Goal: Task Accomplishment & Management: Use online tool/utility

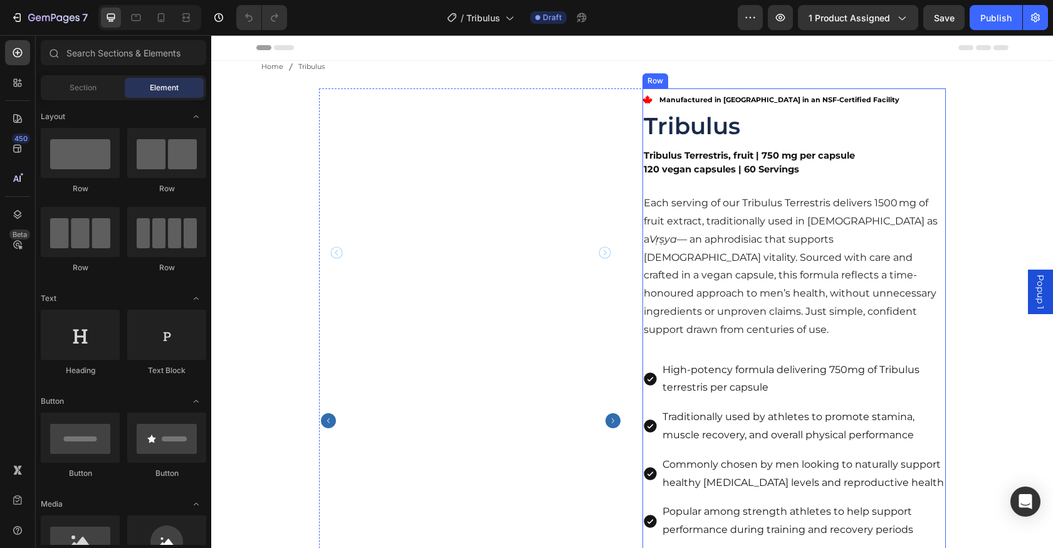
scroll to position [486, 0]
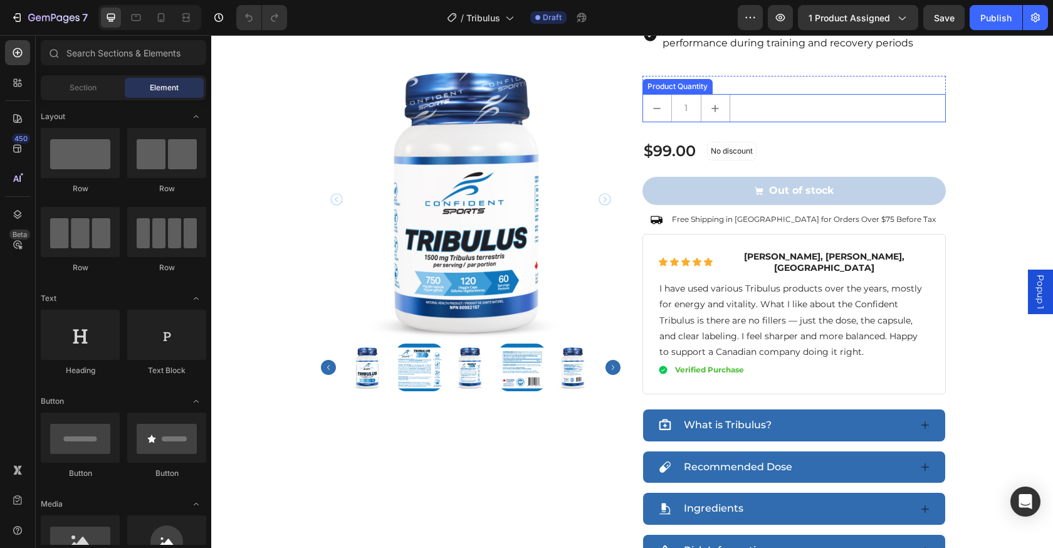
click at [860, 102] on div "1" at bounding box center [794, 108] width 303 height 28
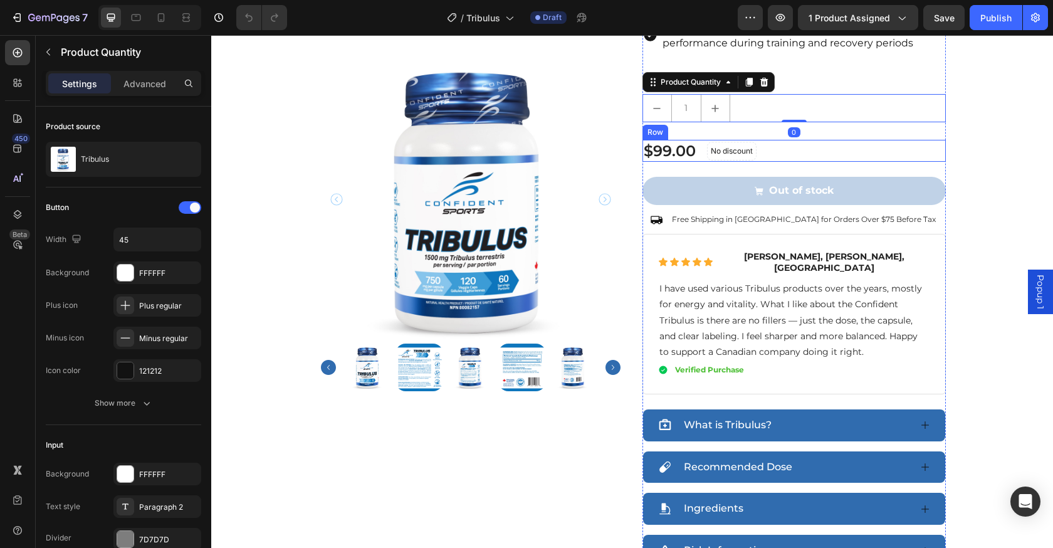
click at [885, 140] on div "$99.00 Product Price Product Price No discount Not be displayed when published …" at bounding box center [794, 151] width 303 height 22
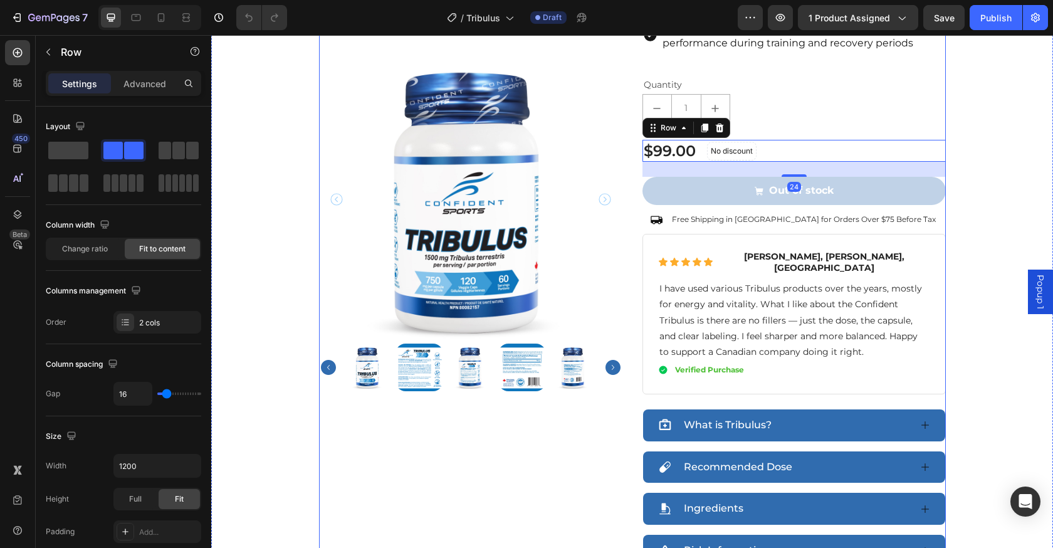
click at [528, 421] on div "Product Images" at bounding box center [470, 84] width 303 height 965
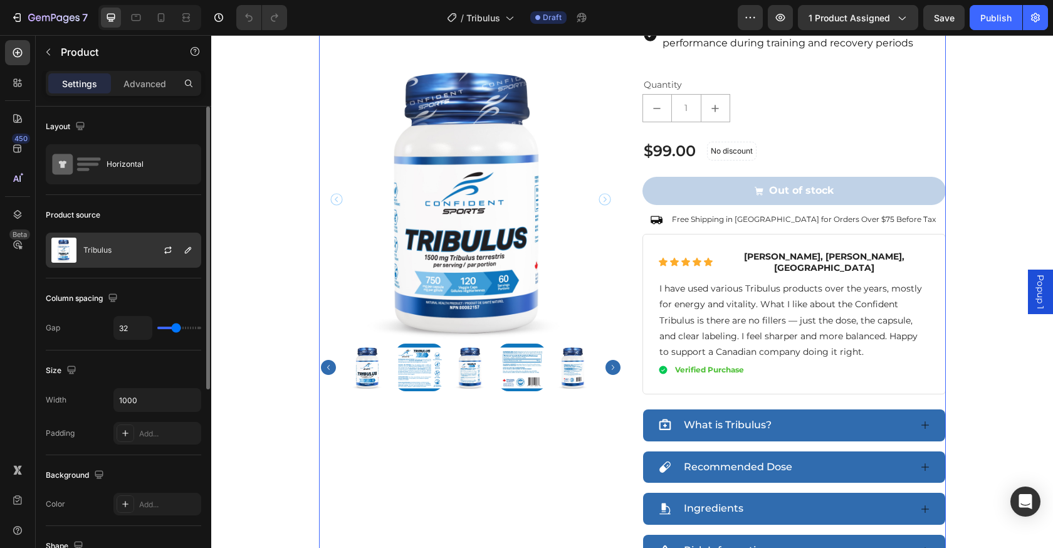
click at [133, 256] on div "Tribulus" at bounding box center [123, 250] width 155 height 35
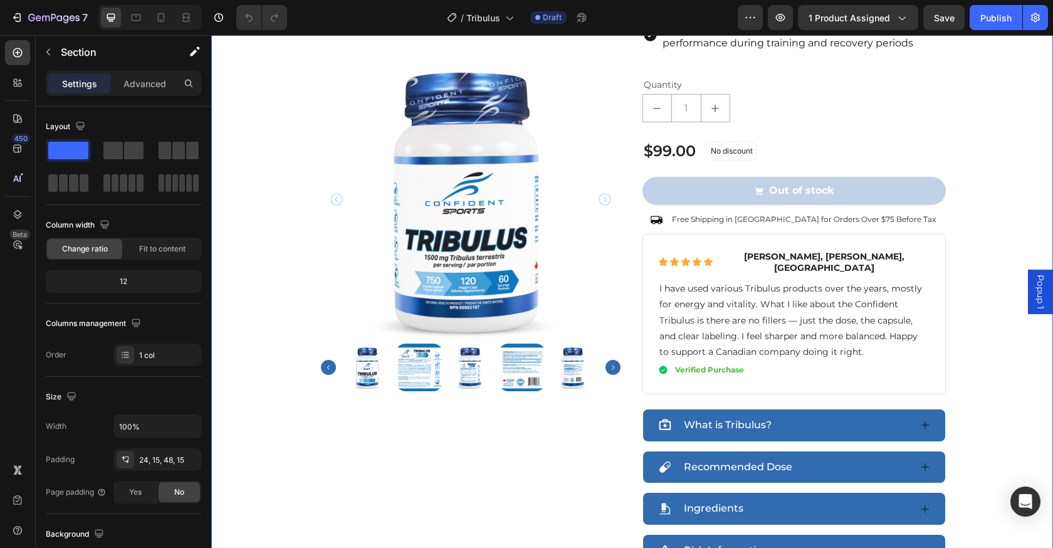
click at [291, 99] on div "Product Images .id561642045450486732 .st0 { fill: red; } Manufactured in [GEOGR…" at bounding box center [632, 89] width 823 height 975
click at [357, 492] on div "Product Images" at bounding box center [470, 84] width 303 height 965
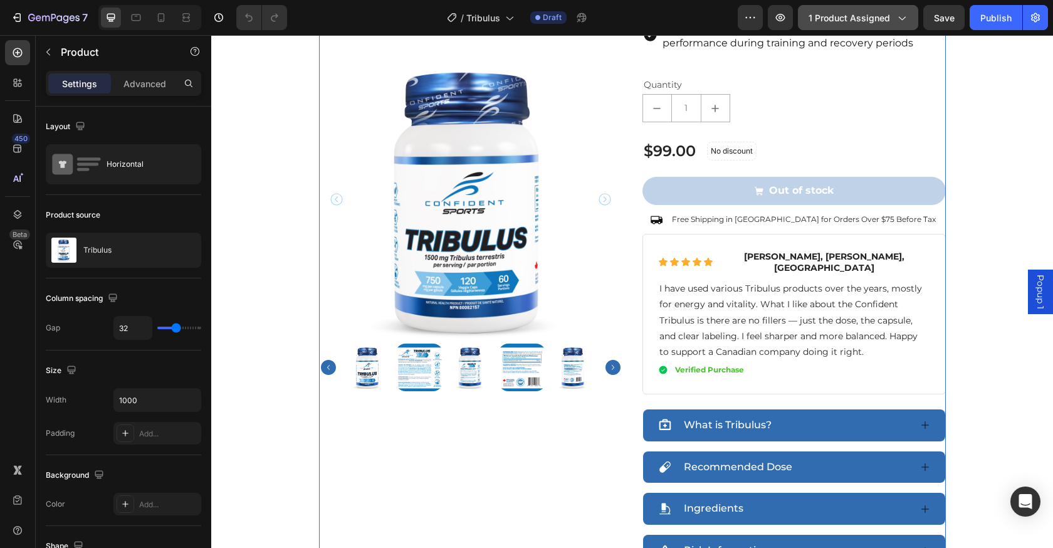
click at [903, 26] on button "1 product assigned" at bounding box center [858, 17] width 120 height 25
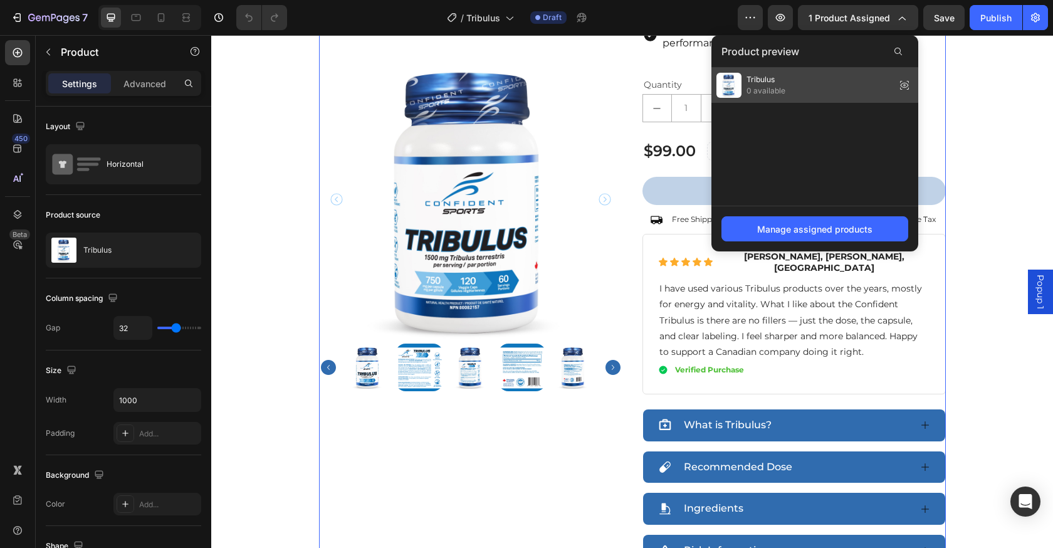
click at [801, 86] on div "Tribulus 0 available" at bounding box center [814, 85] width 207 height 35
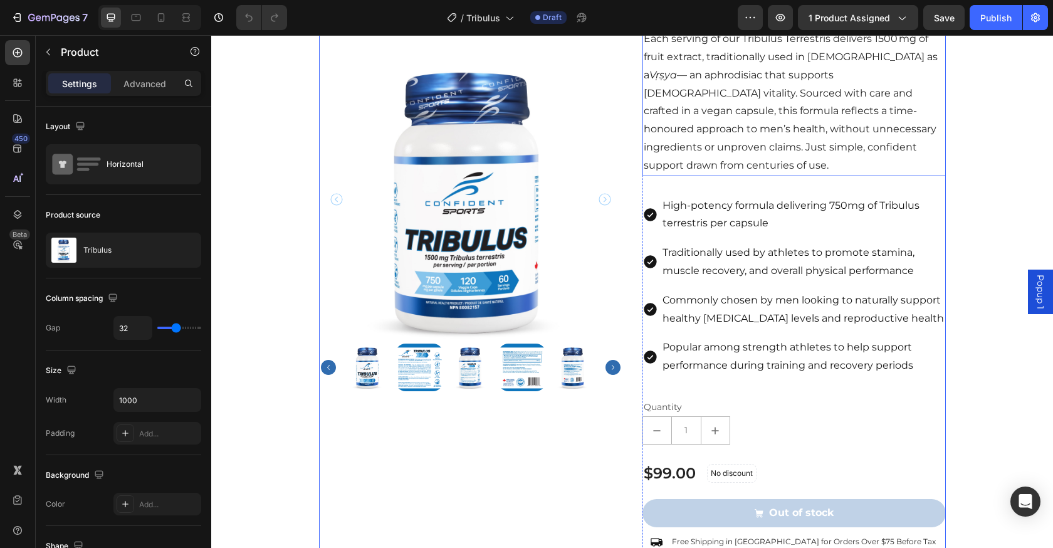
scroll to position [248, 0]
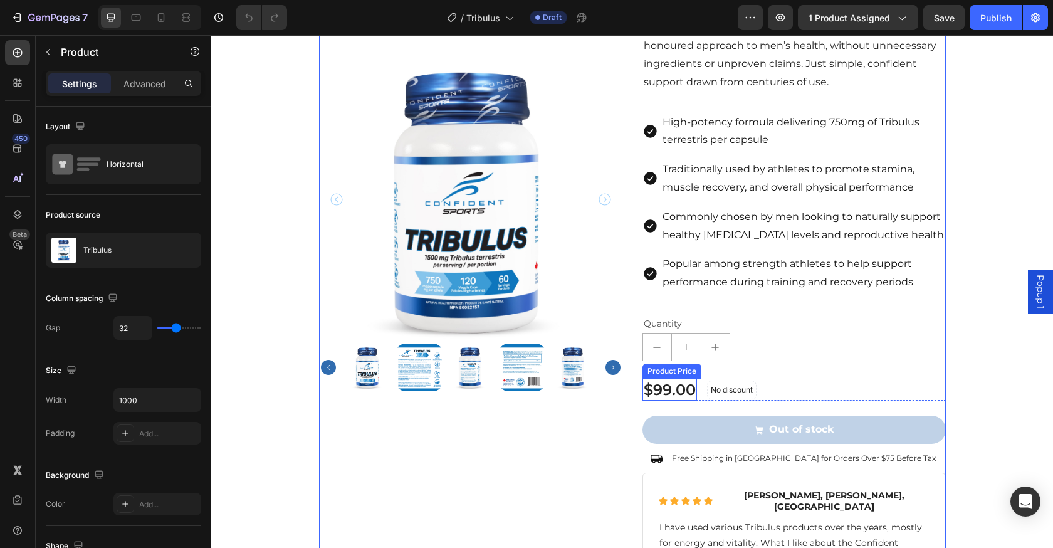
click at [656, 379] on div "$99.00" at bounding box center [670, 390] width 55 height 22
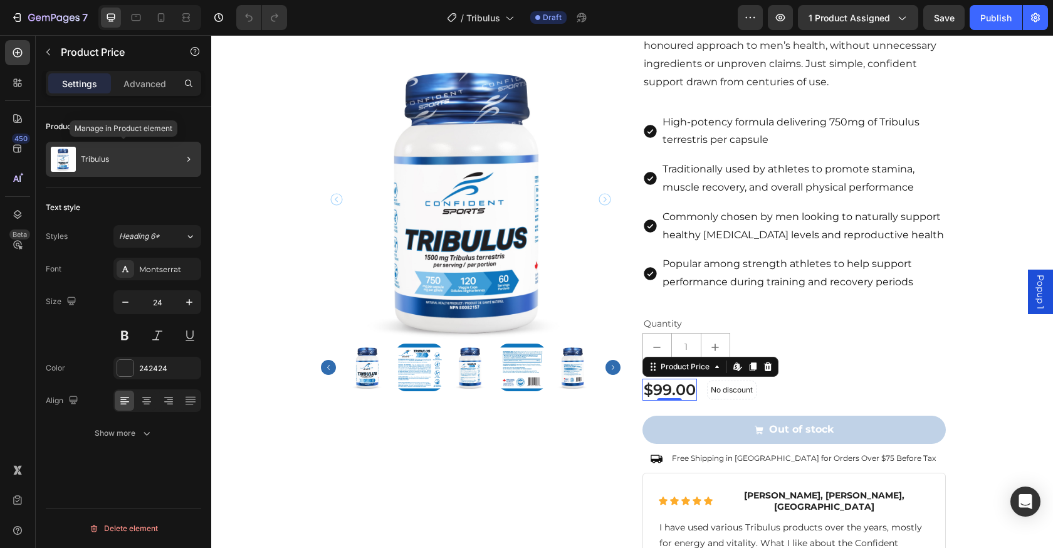
click at [113, 162] on div "Tribulus" at bounding box center [123, 159] width 155 height 35
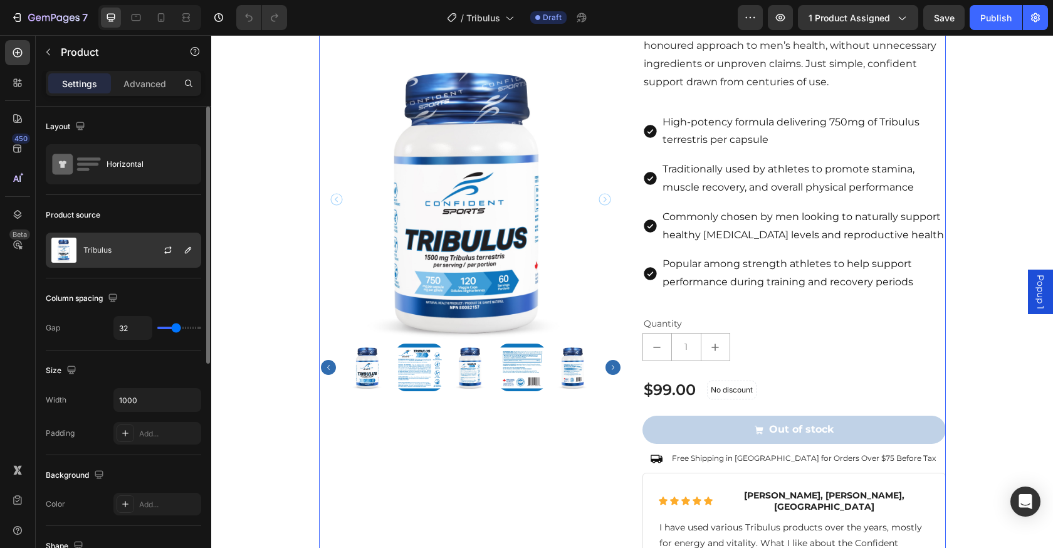
click at [119, 249] on div "Tribulus" at bounding box center [123, 250] width 155 height 35
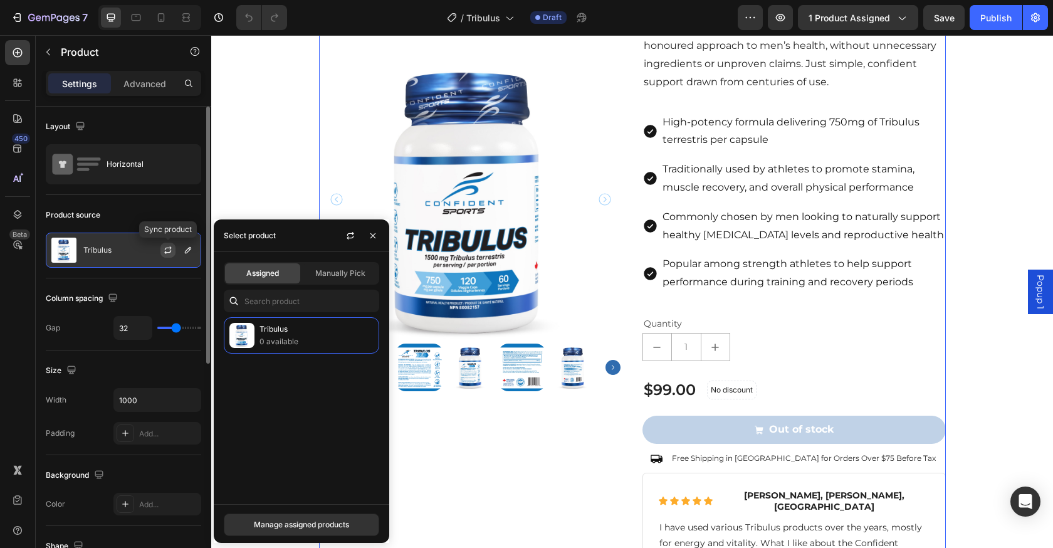
click at [162, 248] on button "button" at bounding box center [167, 250] width 15 height 15
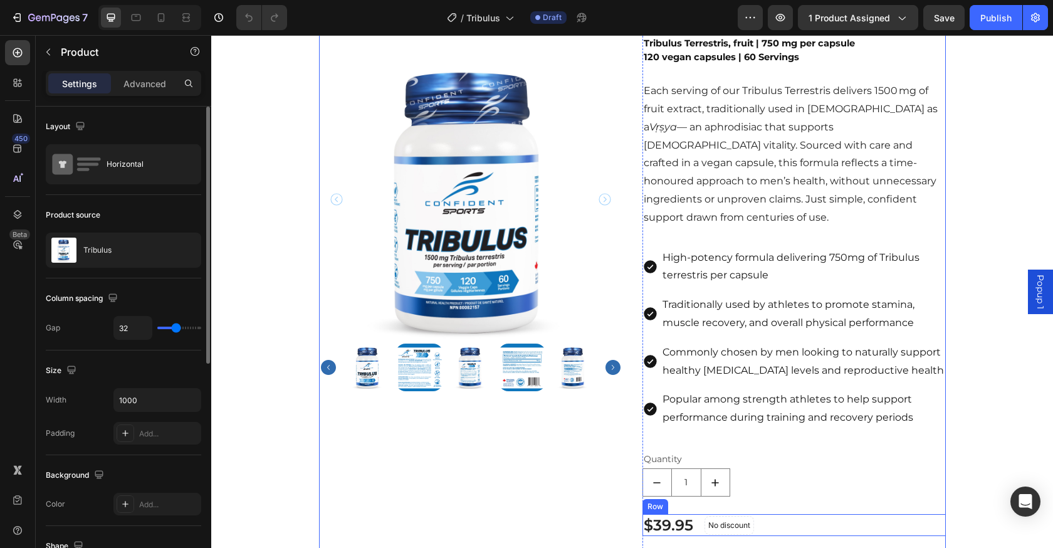
scroll to position [29, 0]
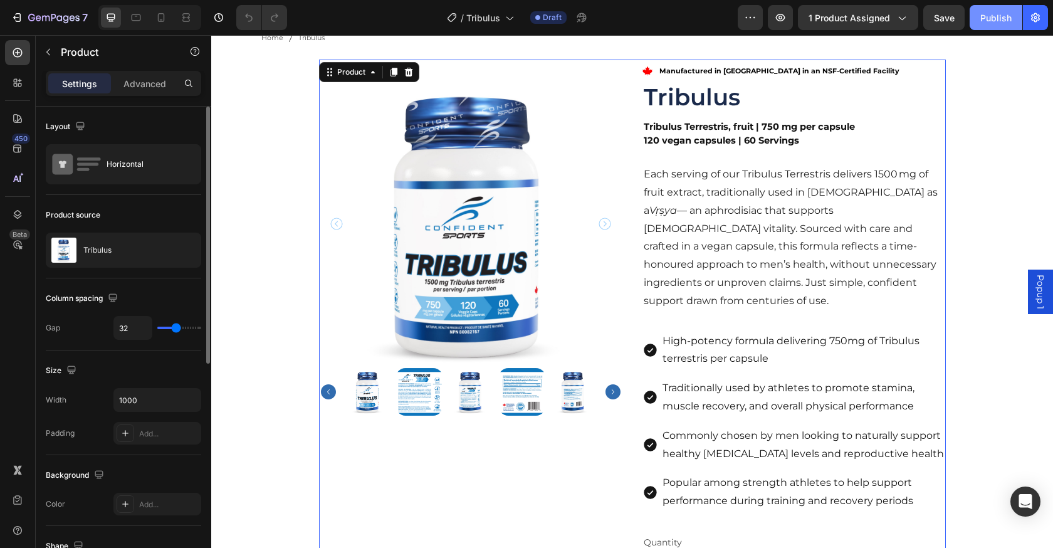
click at [988, 18] on div "Publish" at bounding box center [995, 17] width 31 height 13
click at [61, 19] on icon "button" at bounding box center [59, 18] width 6 height 6
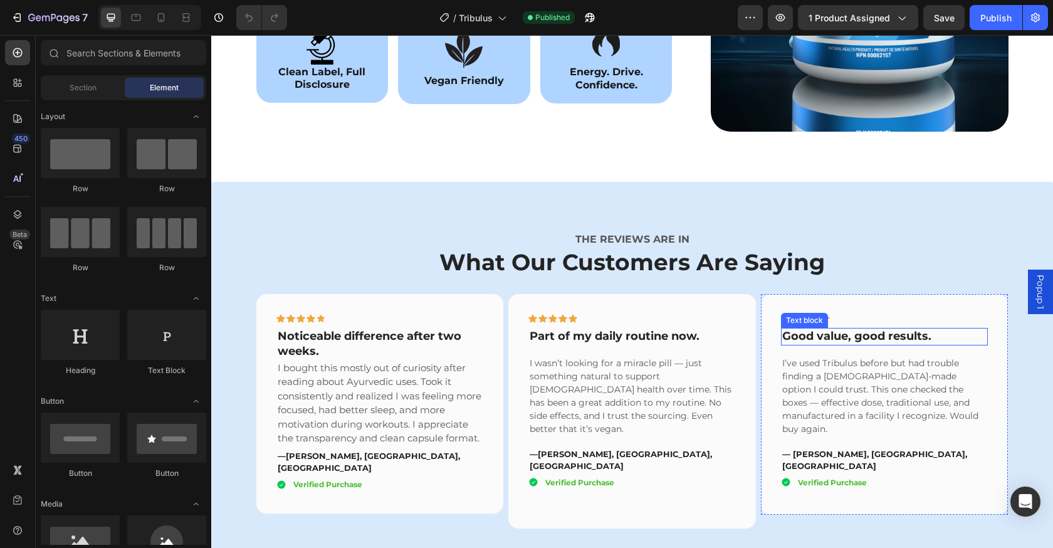
scroll to position [1389, 0]
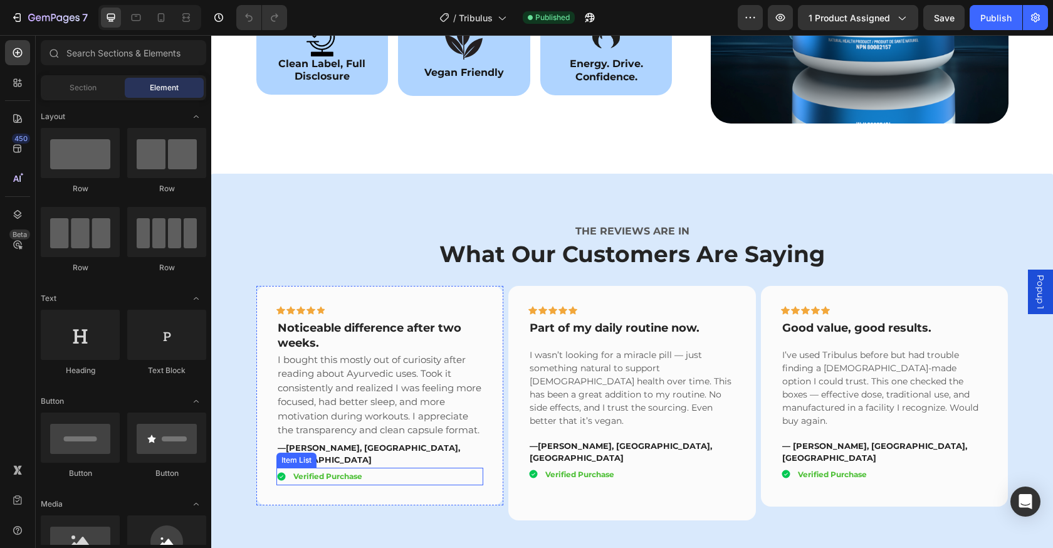
click at [383, 471] on div "Verified Purchase" at bounding box center [379, 477] width 207 height 18
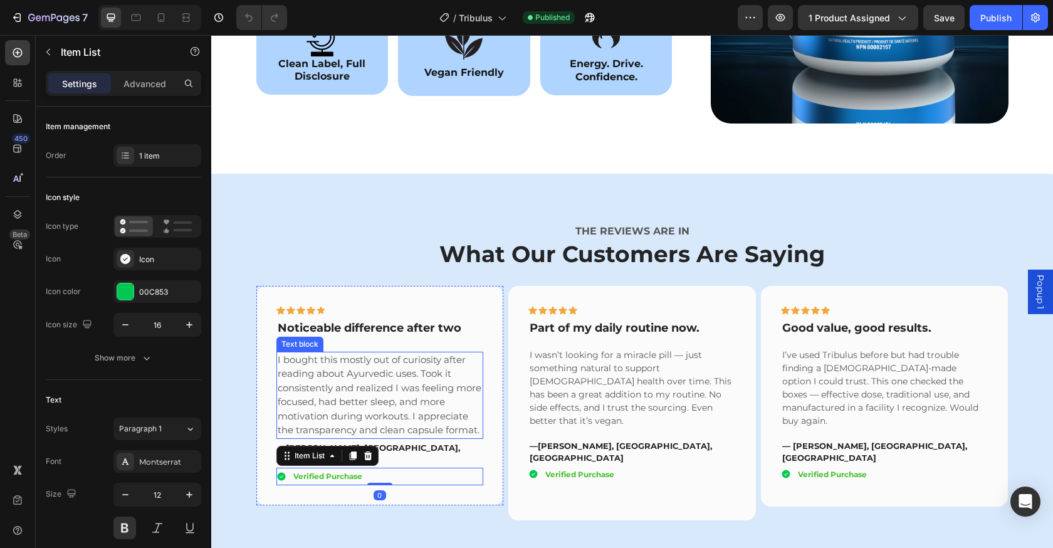
click at [423, 404] on p "I bought this mostly out of curiosity after reading about Ayurvedic uses. Took …" at bounding box center [380, 395] width 205 height 85
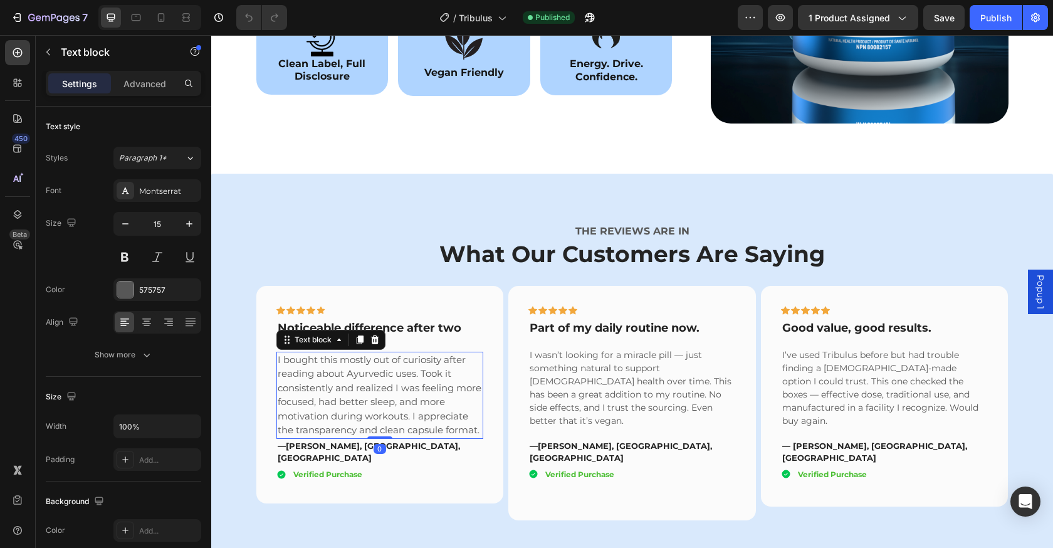
drag, startPoint x: 373, startPoint y: 441, endPoint x: 410, endPoint y: 387, distance: 65.4
click at [375, 437] on div "I bought this mostly out of curiosity after reading about Ayurvedic uses. Took …" at bounding box center [379, 395] width 207 height 87
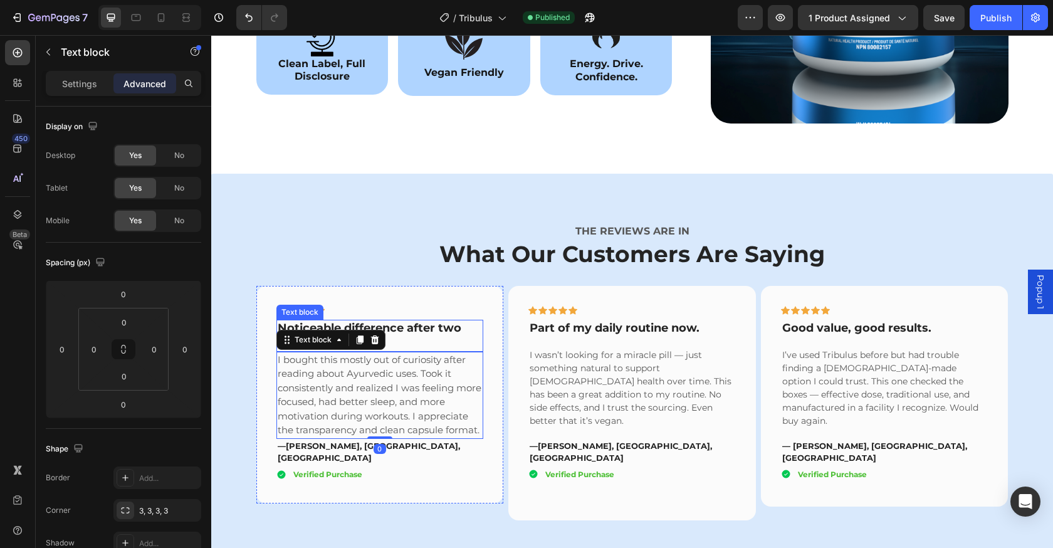
click at [448, 338] on p "Noticeable difference after two weeks." at bounding box center [380, 335] width 205 height 29
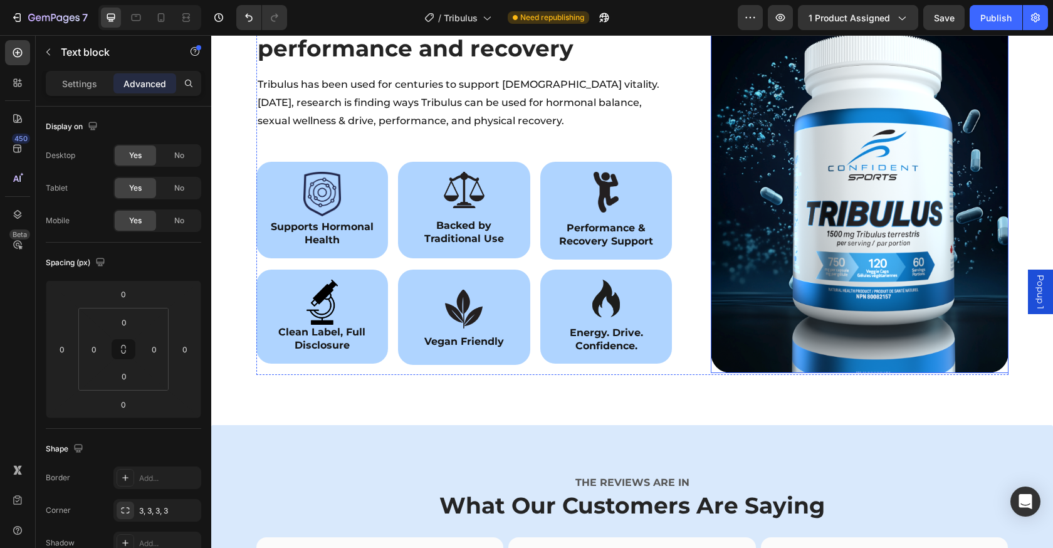
scroll to position [1577, 0]
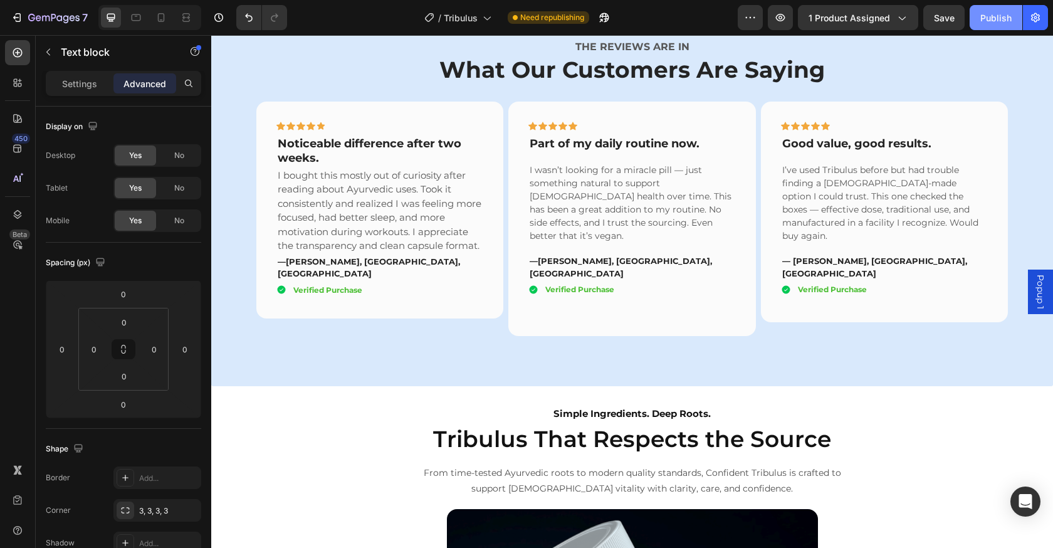
click at [989, 14] on div "Publish" at bounding box center [995, 17] width 31 height 13
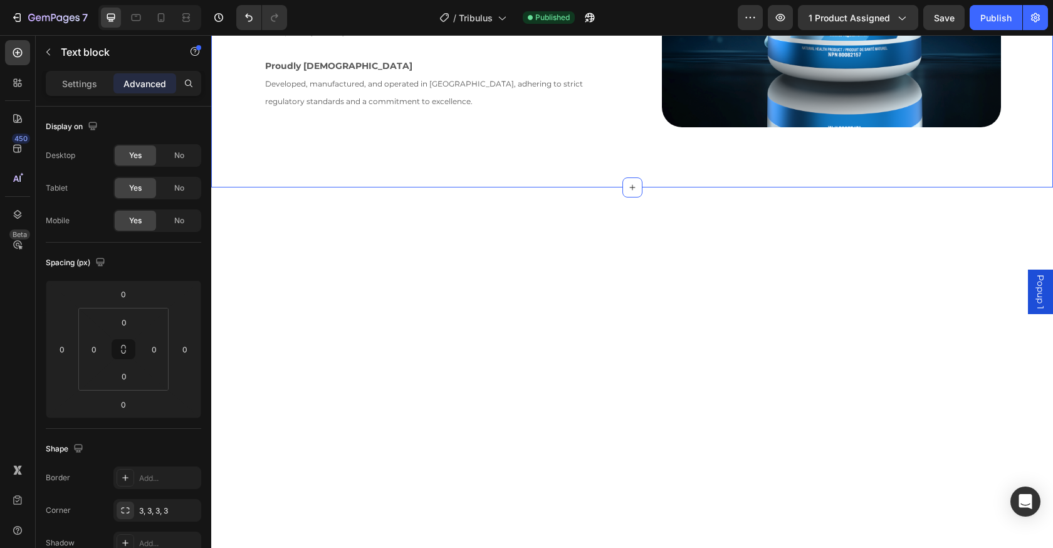
scroll to position [2343, 0]
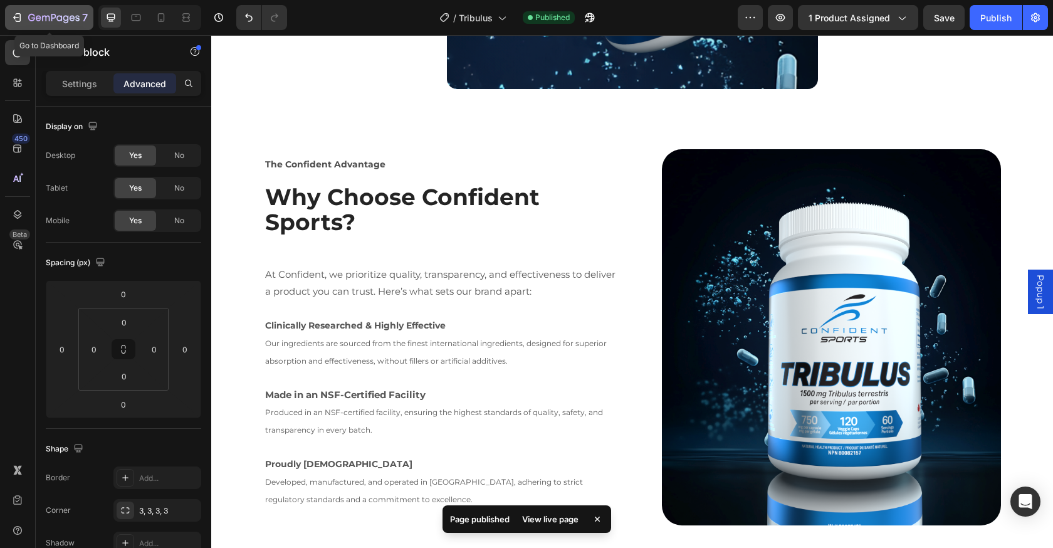
click at [56, 18] on icon "button" at bounding box center [53, 18] width 51 height 11
